Goal: Transaction & Acquisition: Purchase product/service

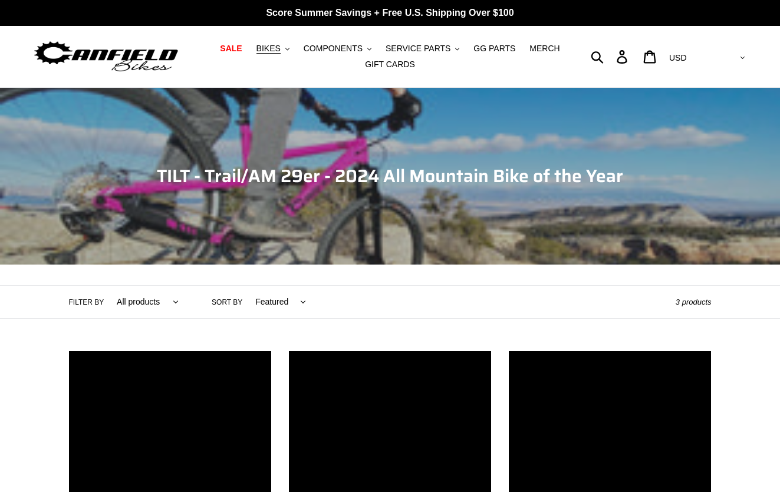
click at [255, 265] on div "Collection: TILT - Trail/AM 29er - 2024 All Mountain Bike of the Year" at bounding box center [390, 265] width 780 height 0
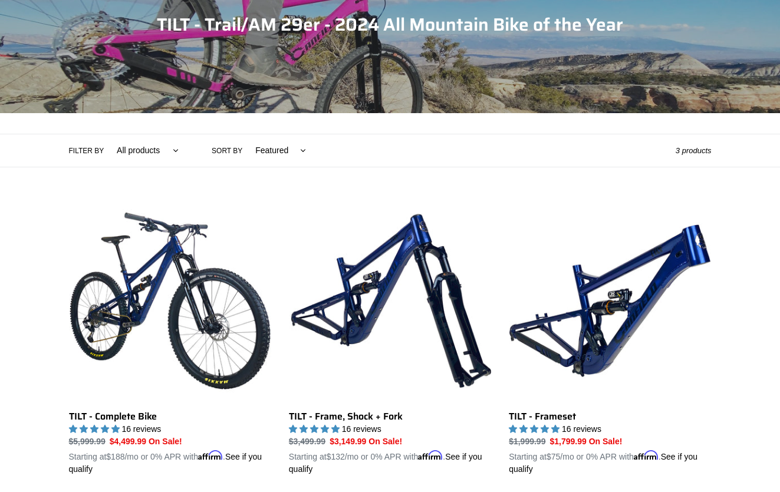
scroll to position [457, 0]
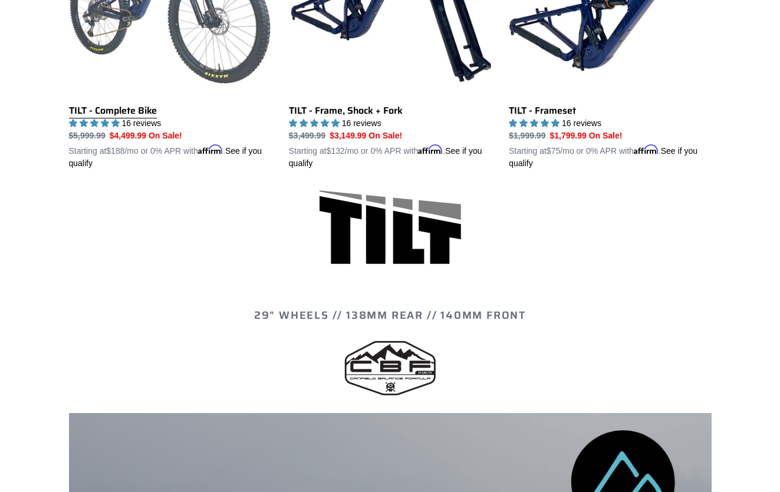
click at [213, 58] on link "TILT - Complete Bike" at bounding box center [170, 32] width 202 height 276
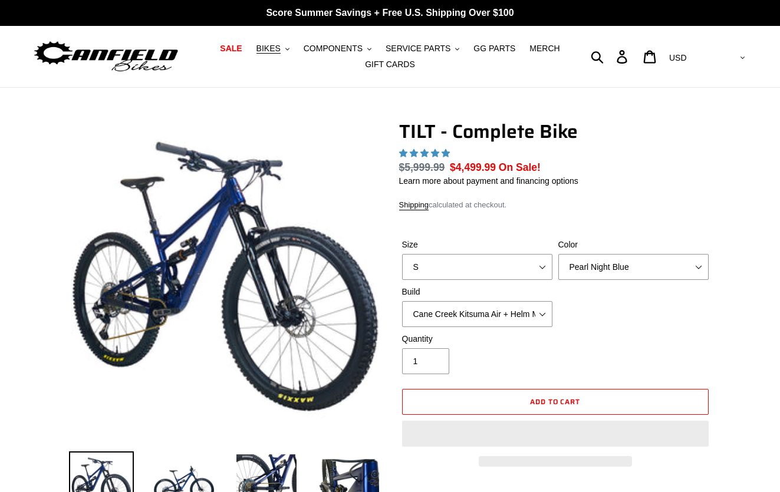
select select "highest-rating"
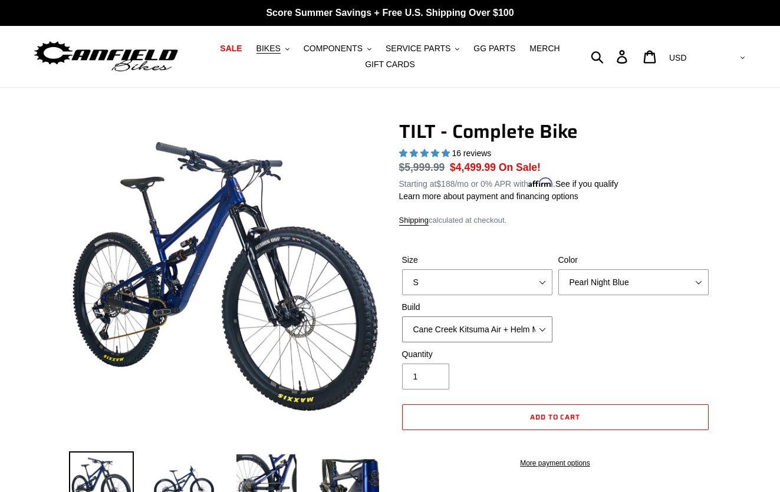
click at [521, 333] on select "Cane Creek Kitsuma Air + Helm MKII 140 + SRAM GX Cane Creek Kitsuma Air + Helm …" at bounding box center [477, 329] width 150 height 26
click at [402, 316] on select "Cane Creek Kitsuma Air + Helm MKII 140 + SRAM GX Cane Creek Kitsuma Air + Helm …" at bounding box center [477, 329] width 150 height 26
click at [521, 333] on select "Cane Creek Kitsuma Air + Helm MKII 140 + SRAM GX Cane Creek Kitsuma Air + Helm …" at bounding box center [477, 329] width 150 height 26
click at [402, 316] on select "Cane Creek Kitsuma Air + Helm MKII 140 + SRAM GX Cane Creek Kitsuma Air + Helm …" at bounding box center [477, 329] width 150 height 26
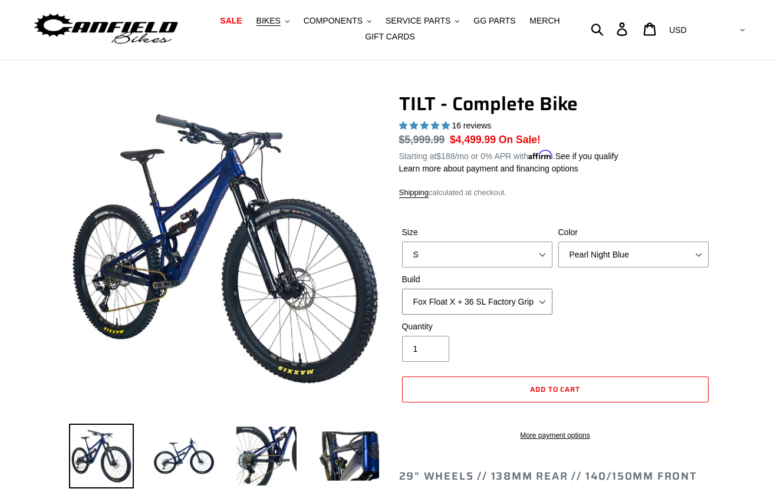
scroll to position [37, 0]
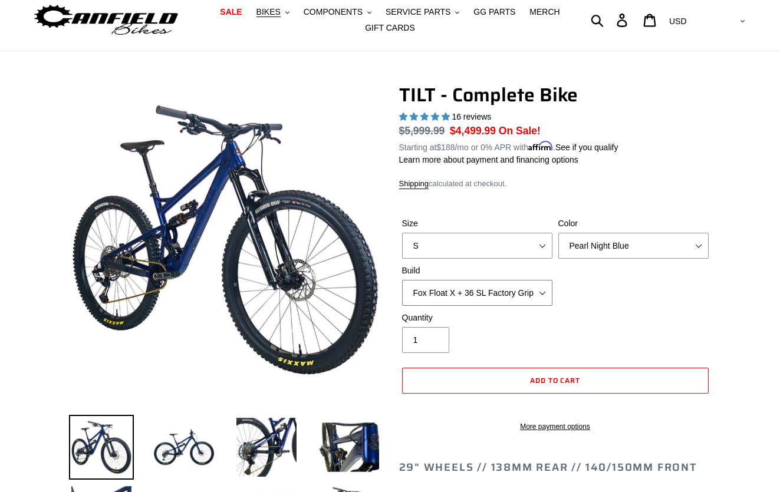
click at [543, 290] on select "Cane Creek Kitsuma Air + Helm MKII 140 + SRAM GX Cane Creek Kitsuma Air + Helm …" at bounding box center [477, 293] width 150 height 26
click at [402, 280] on select "Cane Creek Kitsuma Air + Helm MKII 140 + SRAM GX Cane Creek Kitsuma Air + Helm …" at bounding box center [477, 293] width 150 height 26
click at [542, 292] on select "Cane Creek Kitsuma Air + Helm MKII 140 + SRAM GX Cane Creek Kitsuma Air + Helm …" at bounding box center [477, 293] width 150 height 26
click at [402, 280] on select "Cane Creek Kitsuma Air + Helm MKII 140 + SRAM GX Cane Creek Kitsuma Air + Helm …" at bounding box center [477, 293] width 150 height 26
click at [534, 292] on select "Cane Creek Kitsuma Air + Helm MKII 140 + SRAM GX Cane Creek Kitsuma Air + Helm …" at bounding box center [477, 293] width 150 height 26
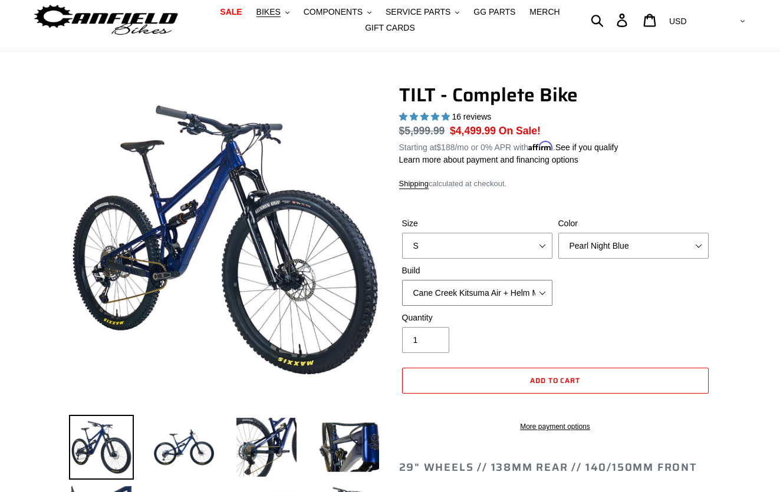
click at [402, 280] on select "Cane Creek Kitsuma Air + Helm MKII 140 + SRAM GX Cane Creek Kitsuma Air + Helm …" at bounding box center [477, 293] width 150 height 26
click at [540, 294] on select "Cane Creek Kitsuma Air + Helm MKII 140 + SRAM GX Cane Creek Kitsuma Air + Helm …" at bounding box center [477, 293] width 150 height 26
click at [402, 280] on select "Cane Creek Kitsuma Air + Helm MKII 140 + SRAM GX Cane Creek Kitsuma Air + Helm …" at bounding box center [477, 293] width 150 height 26
click at [542, 294] on select "Cane Creek Kitsuma Air + Helm MKII 140 + SRAM GX Cane Creek Kitsuma Air + Helm …" at bounding box center [477, 293] width 150 height 26
click at [402, 280] on select "Cane Creek Kitsuma Air + Helm MKII 140 + SRAM GX Cane Creek Kitsuma Air + Helm …" at bounding box center [477, 293] width 150 height 26
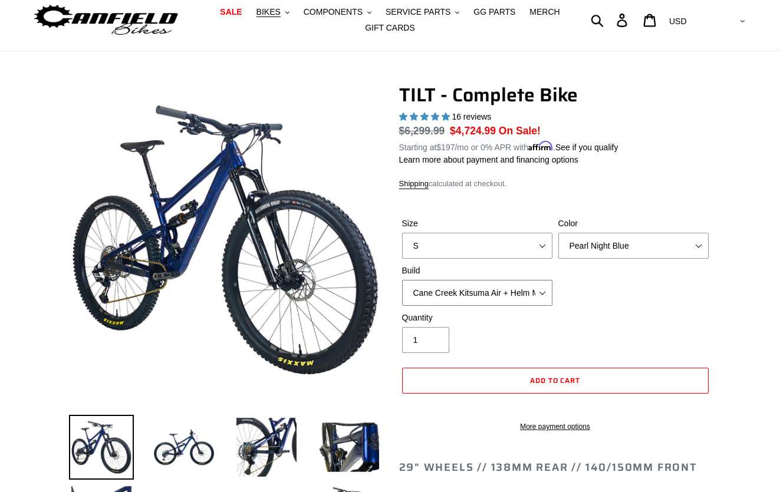
click at [542, 291] on select "Cane Creek Kitsuma Air + Helm MKII 140 + SRAM GX Cane Creek Kitsuma Air + Helm …" at bounding box center [477, 293] width 150 height 26
select select "Cane Creek Kitsuma Air + Helm MKII 140 + SRAM GX"
click at [402, 280] on select "Cane Creek Kitsuma Air + Helm MKII 140 + SRAM GX Cane Creek Kitsuma Air + Helm …" at bounding box center [477, 293] width 150 height 26
